Goal: Task Accomplishment & Management: Manage account settings

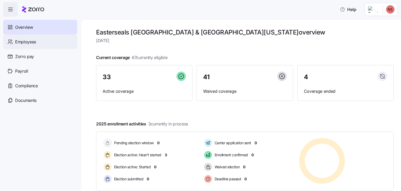
click at [33, 43] on span "Employees" at bounding box center [25, 42] width 21 height 7
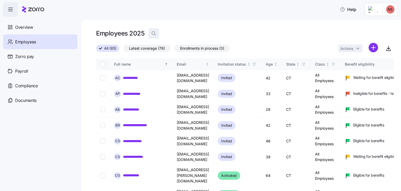
click at [158, 34] on span "button" at bounding box center [154, 33] width 10 height 10
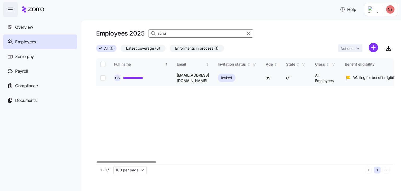
type input "schu"
click at [139, 77] on link "**********" at bounding box center [136, 77] width 27 height 5
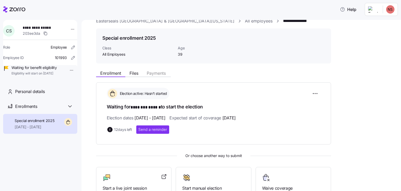
scroll to position [8, 0]
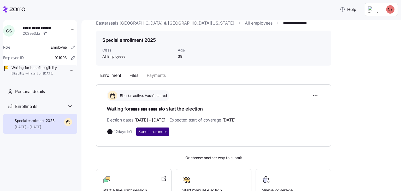
click at [163, 131] on span "Send a reminder" at bounding box center [152, 131] width 29 height 5
